Goal: Find specific page/section: Find specific page/section

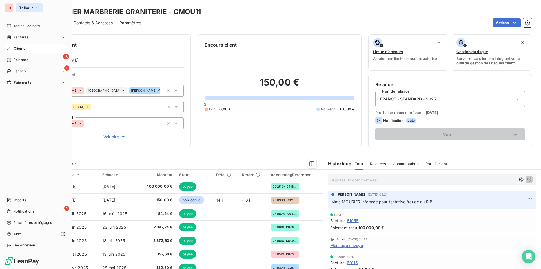
click at [37, 6] on icon "button" at bounding box center [37, 8] width 5 height 6
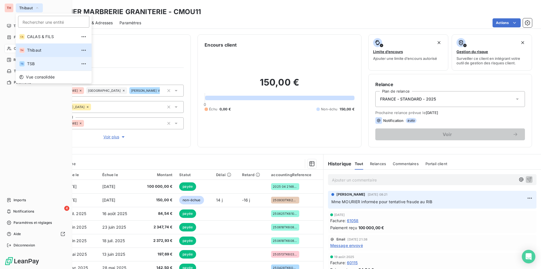
click at [34, 62] on span "TSB" at bounding box center [52, 64] width 50 height 6
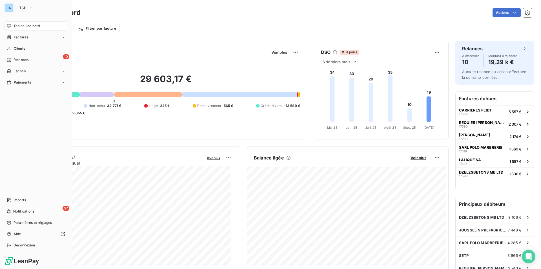
click at [179, 17] on div "Actions" at bounding box center [309, 12] width 445 height 9
drag, startPoint x: 22, startPoint y: 47, endPoint x: 217, endPoint y: 57, distance: 195.1
click at [22, 47] on span "Clients" at bounding box center [19, 48] width 11 height 5
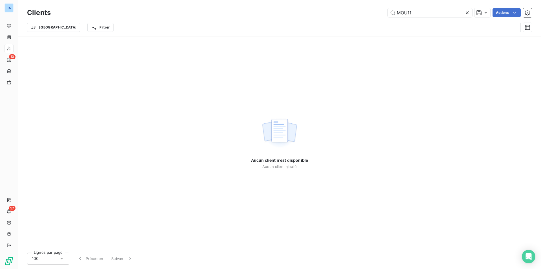
drag, startPoint x: 414, startPoint y: 13, endPoint x: 362, endPoint y: 12, distance: 52.2
click at [362, 12] on div "MOU11 Actions" at bounding box center [295, 12] width 475 height 9
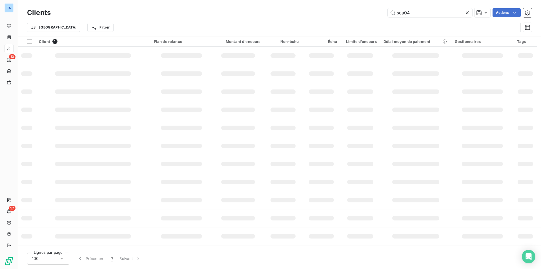
type input "sca04"
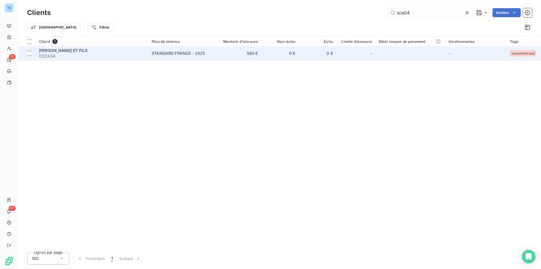
click at [81, 51] on span "[PERSON_NAME] ET FILS" at bounding box center [63, 50] width 48 height 5
